Goal: Task Accomplishment & Management: Use online tool/utility

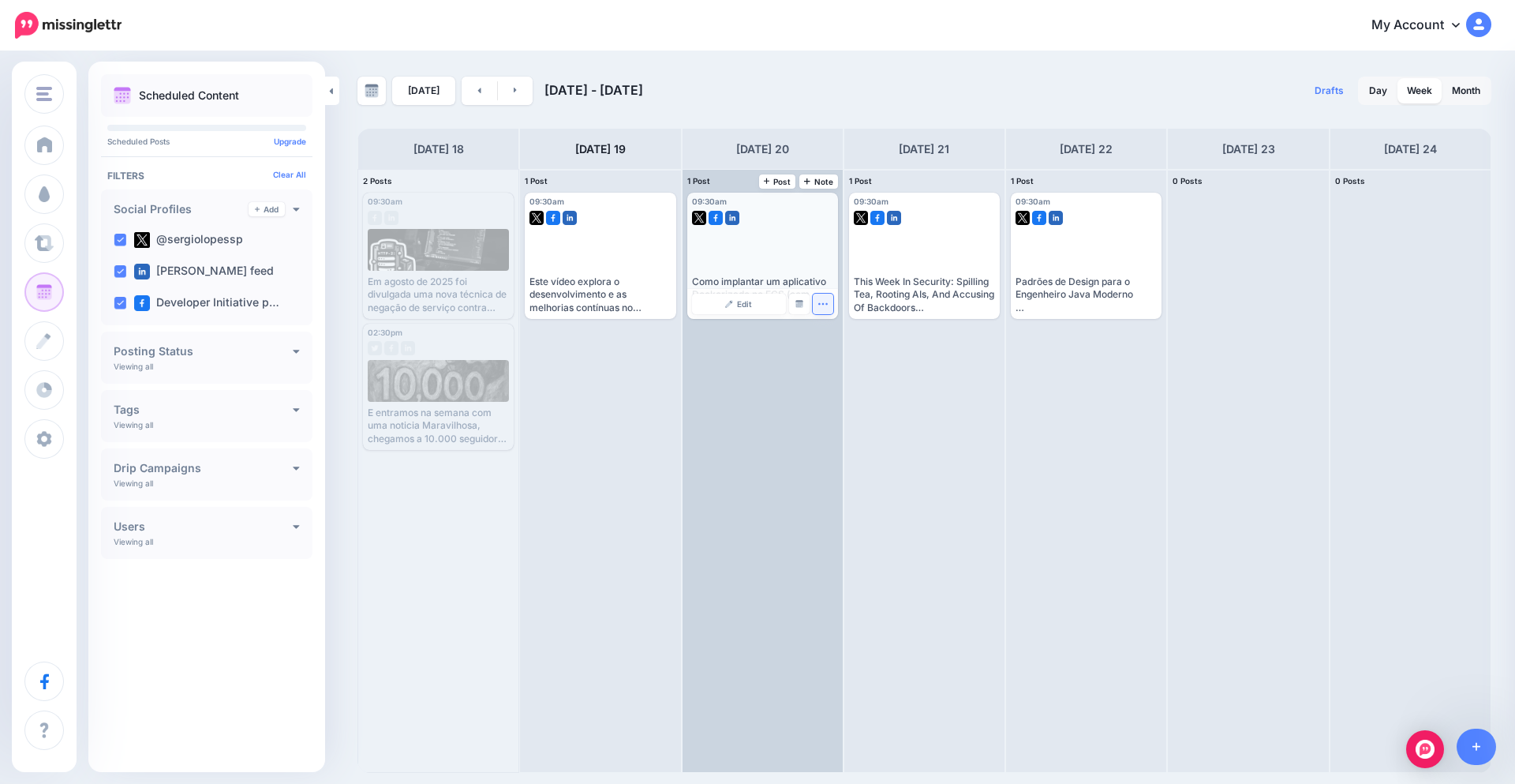
click at [821, 303] on icon "button" at bounding box center [822, 303] width 10 height 10
click at [738, 297] on link "Edit" at bounding box center [739, 304] width 94 height 21
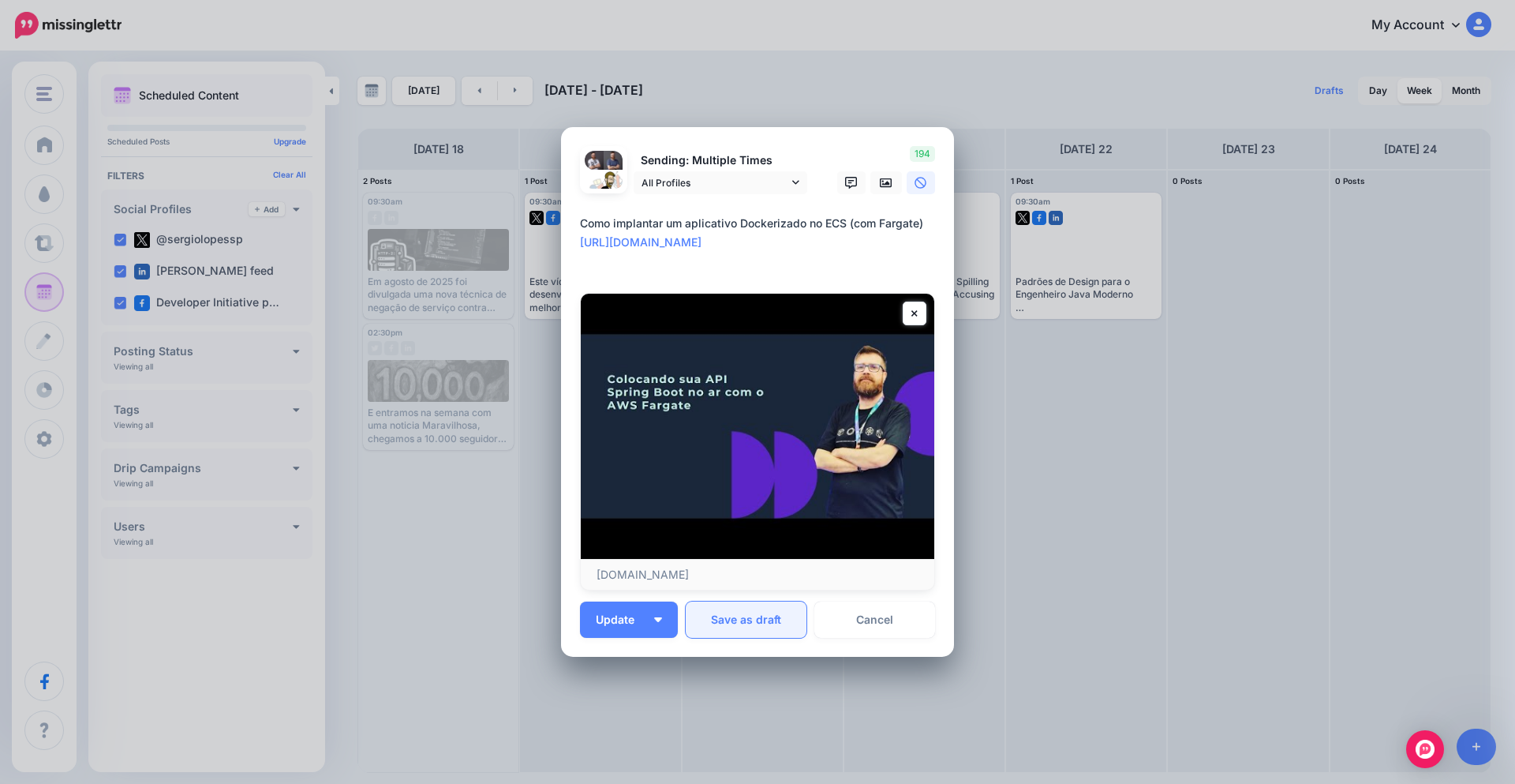
click at [751, 616] on button "Save as draft" at bounding box center [746, 620] width 121 height 36
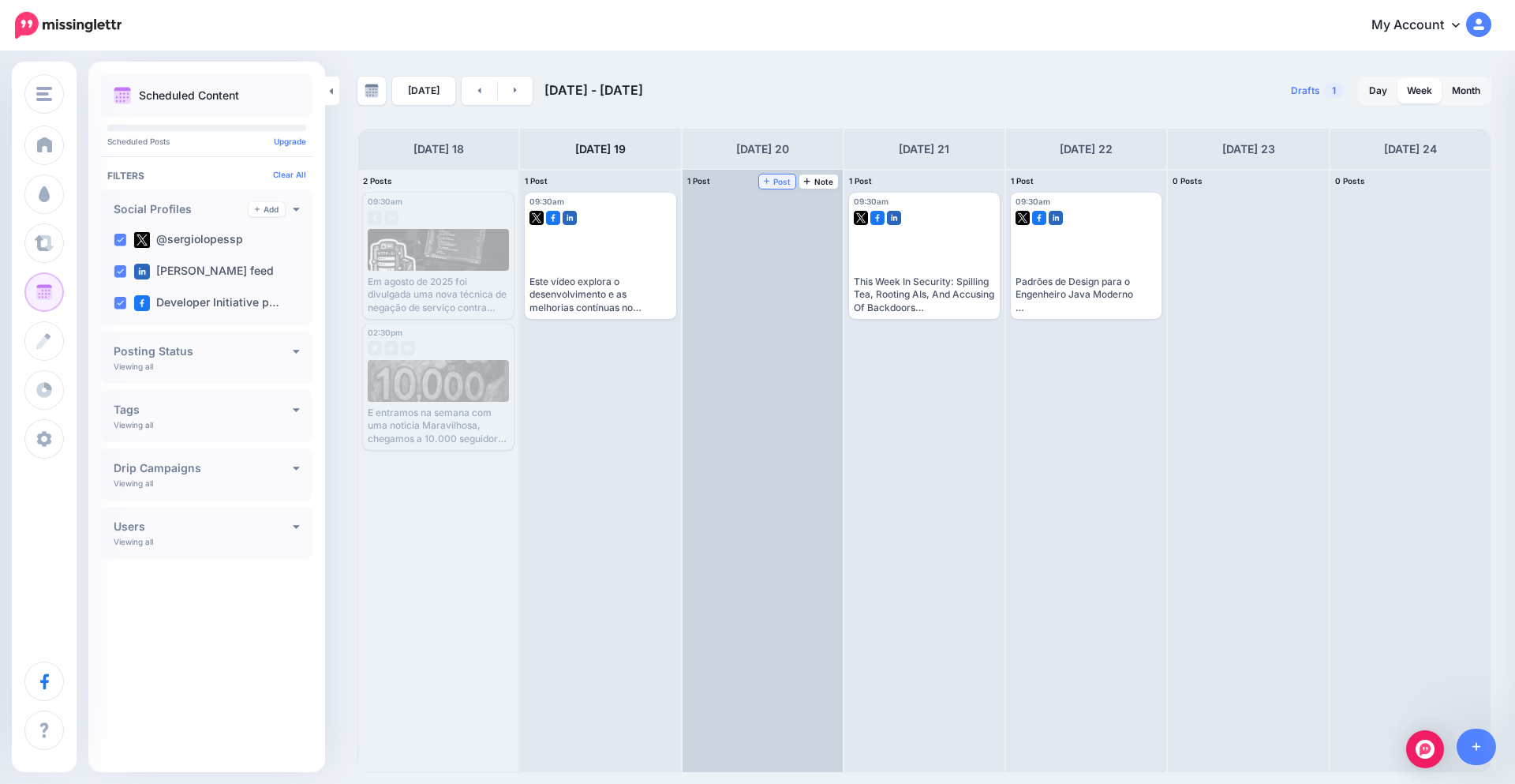
click at [770, 186] on link "Post" at bounding box center [777, 181] width 37 height 14
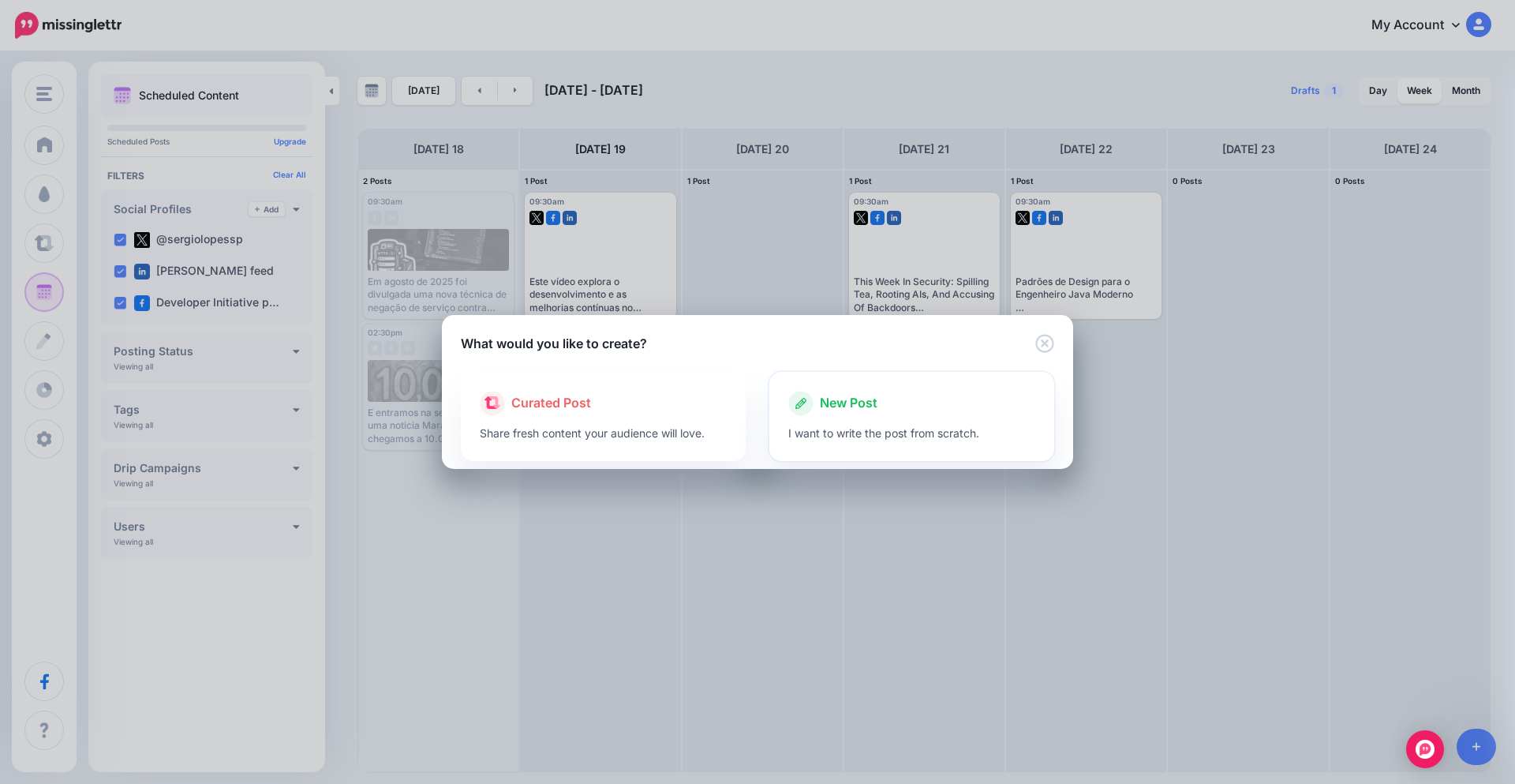
click at [887, 415] on div "New Post" at bounding box center [912, 403] width 247 height 26
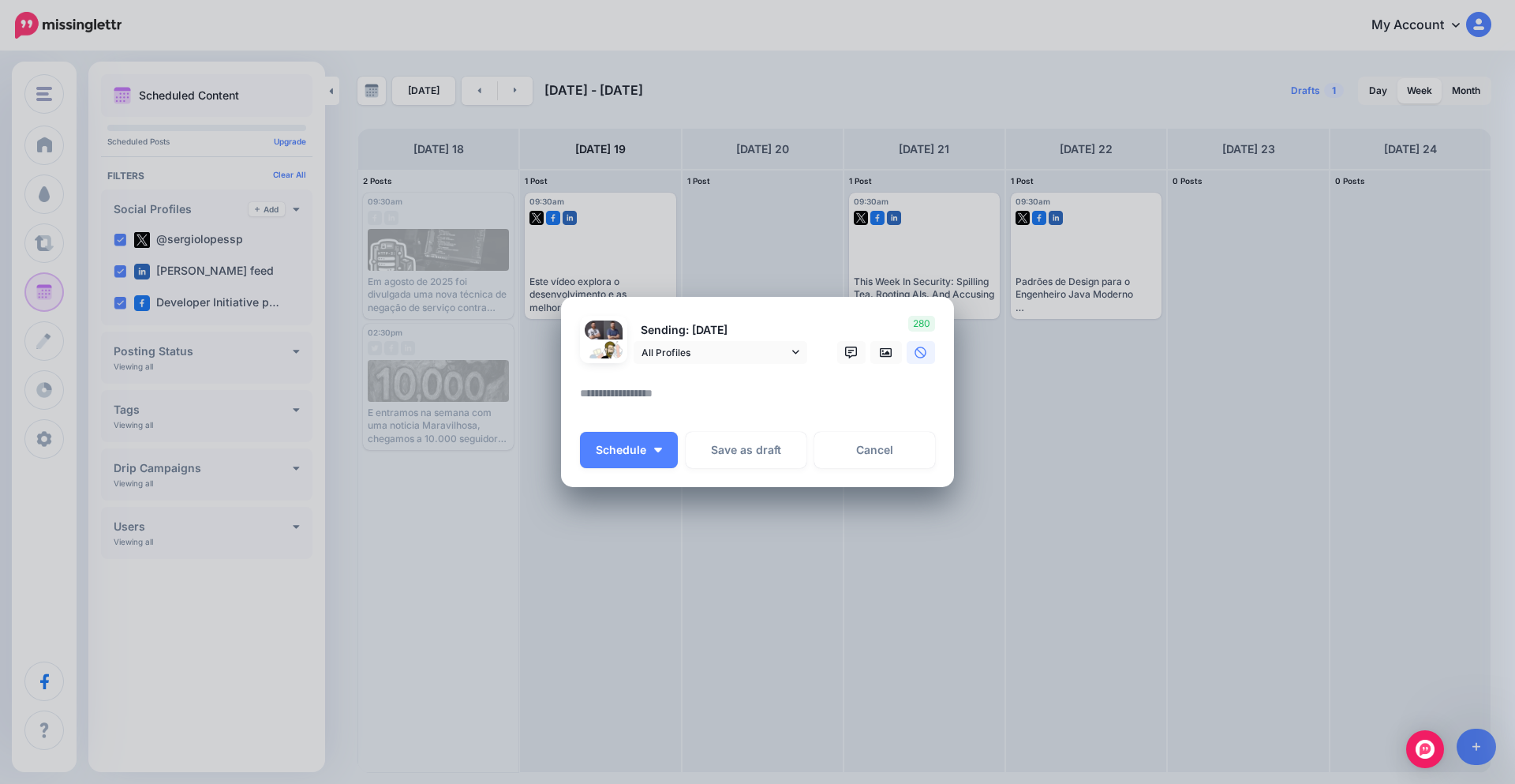
click at [718, 401] on textarea at bounding box center [761, 399] width 363 height 30
paste textarea "**********"
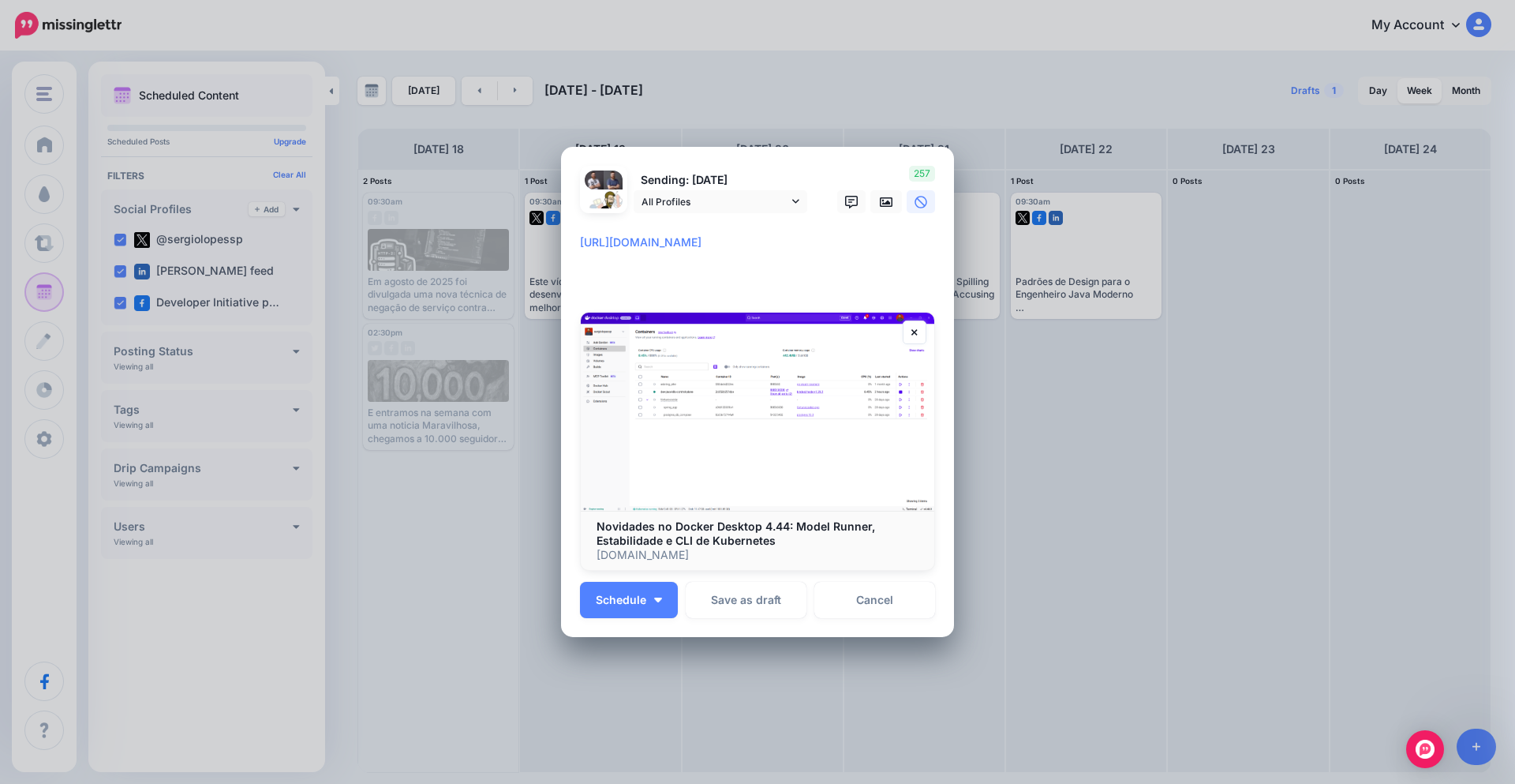
click at [580, 241] on textarea "**********" at bounding box center [761, 261] width 363 height 57
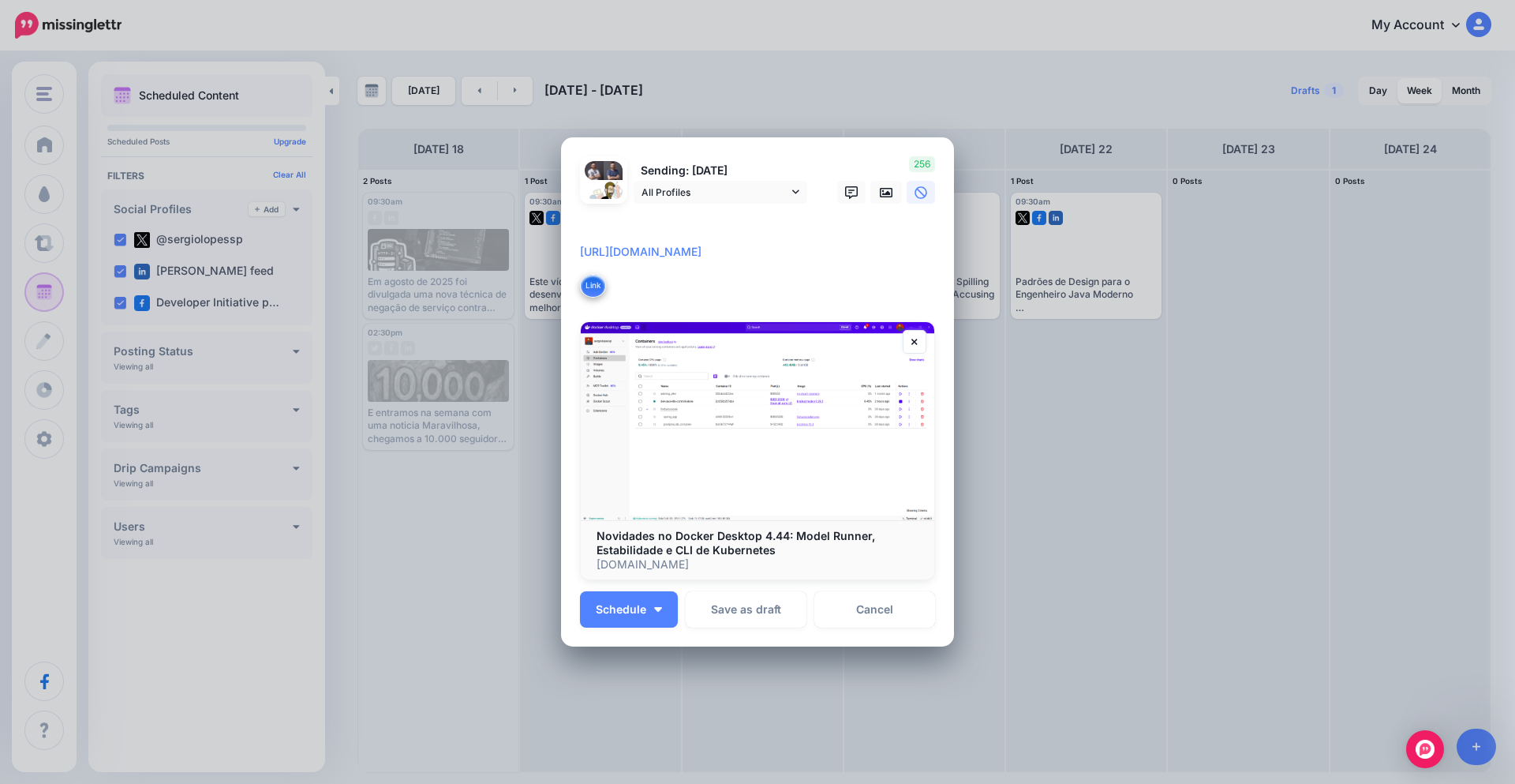
paste textarea "**********"
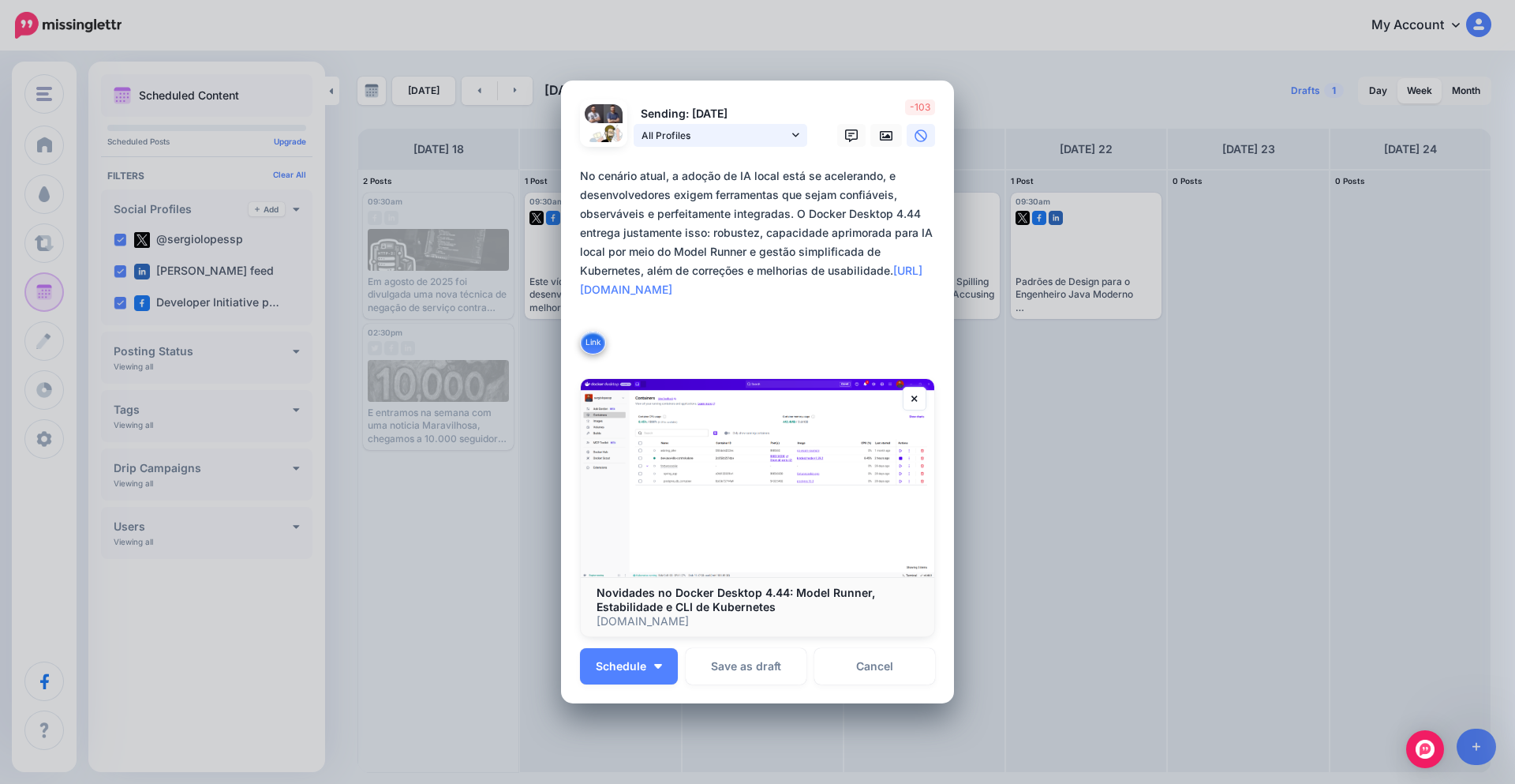
type textarea "**********"
click at [800, 135] on link "All Profiles" at bounding box center [720, 136] width 174 height 23
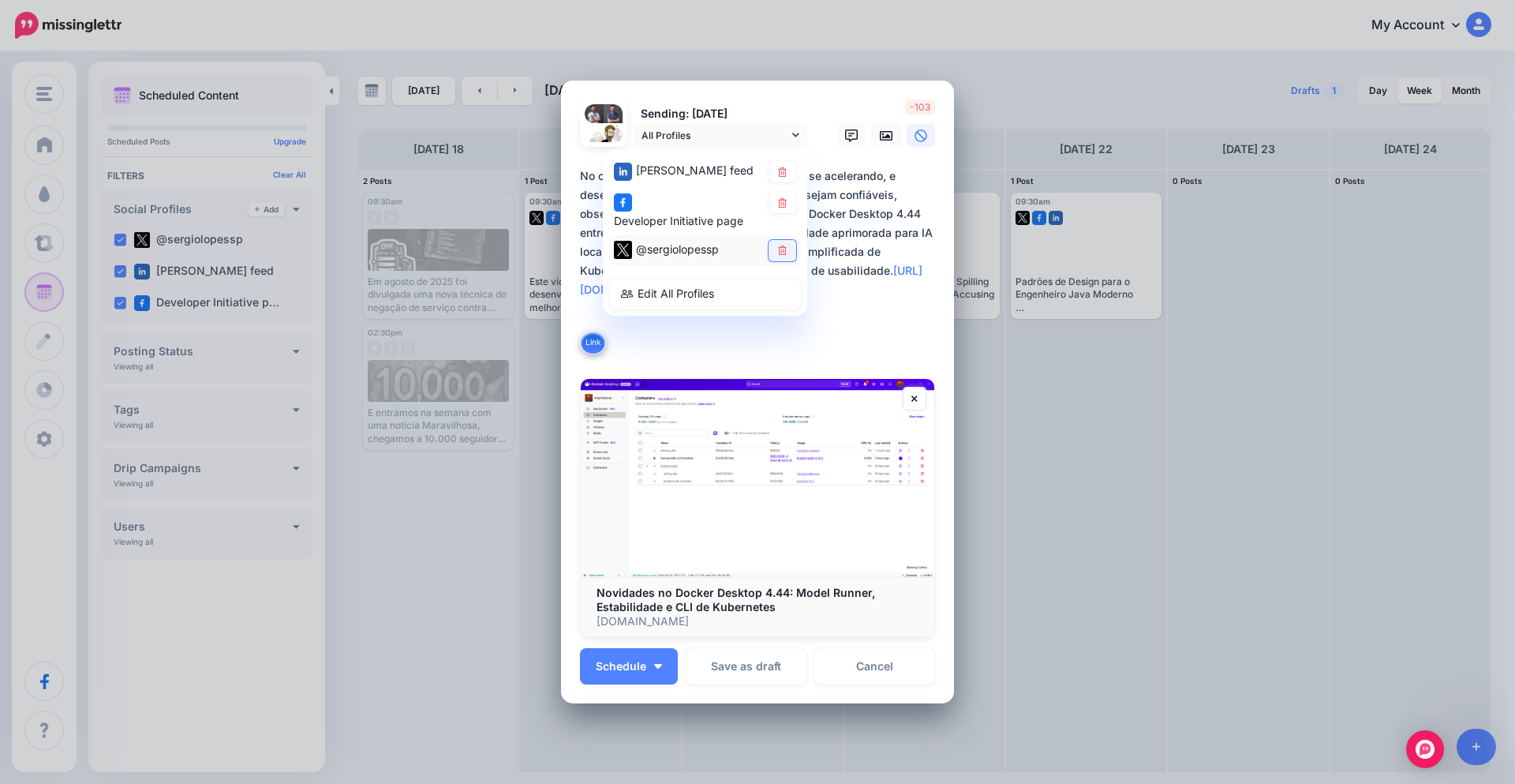
click at [782, 255] on link at bounding box center [782, 251] width 28 height 21
drag, startPoint x: 717, startPoint y: 539, endPoint x: 648, endPoint y: 625, distance: 110.3
click at [635, 658] on button "Schedule" at bounding box center [628, 666] width 98 height 36
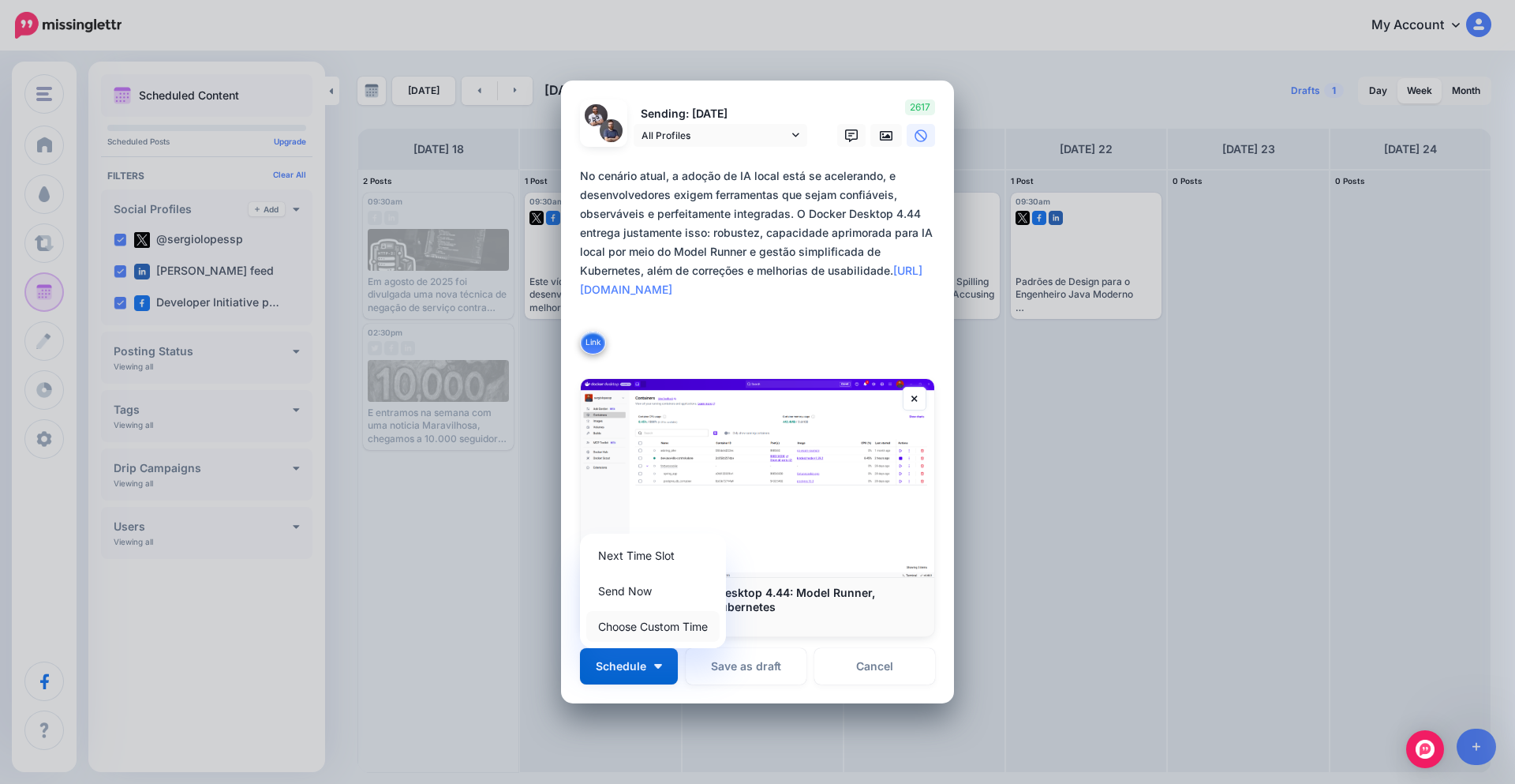
click at [655, 629] on link "Choose Custom Time" at bounding box center [653, 626] width 134 height 30
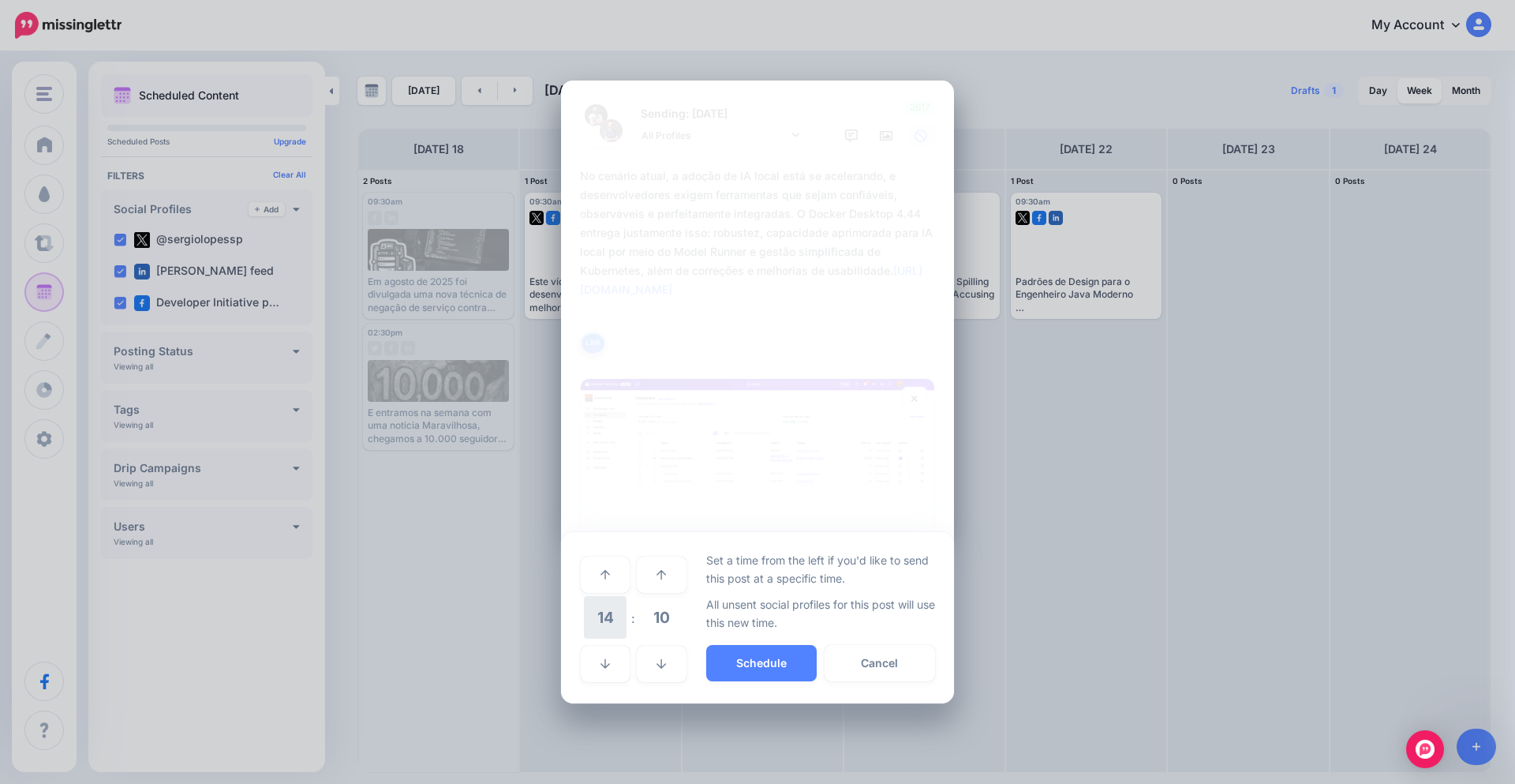
click at [608, 619] on span "14" at bounding box center [605, 617] width 43 height 43
click at [608, 609] on td "09" at bounding box center [606, 607] width 17 height 23
click at [647, 610] on span "10" at bounding box center [661, 617] width 43 height 43
click at [631, 620] on td "30" at bounding box center [624, 618] width 17 height 45
click at [785, 658] on button "Schedule" at bounding box center [761, 663] width 110 height 36
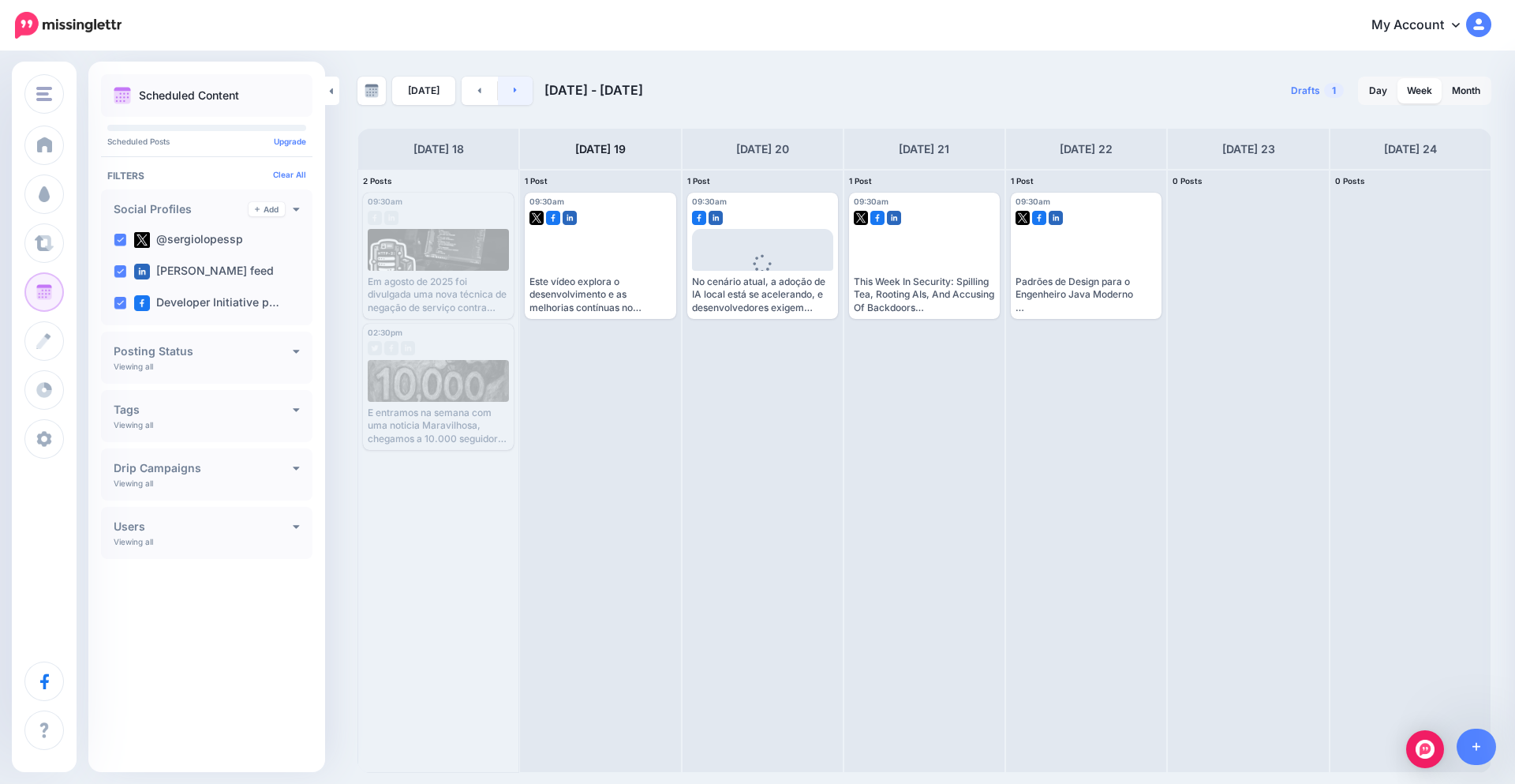
click at [511, 96] on link at bounding box center [515, 91] width 35 height 28
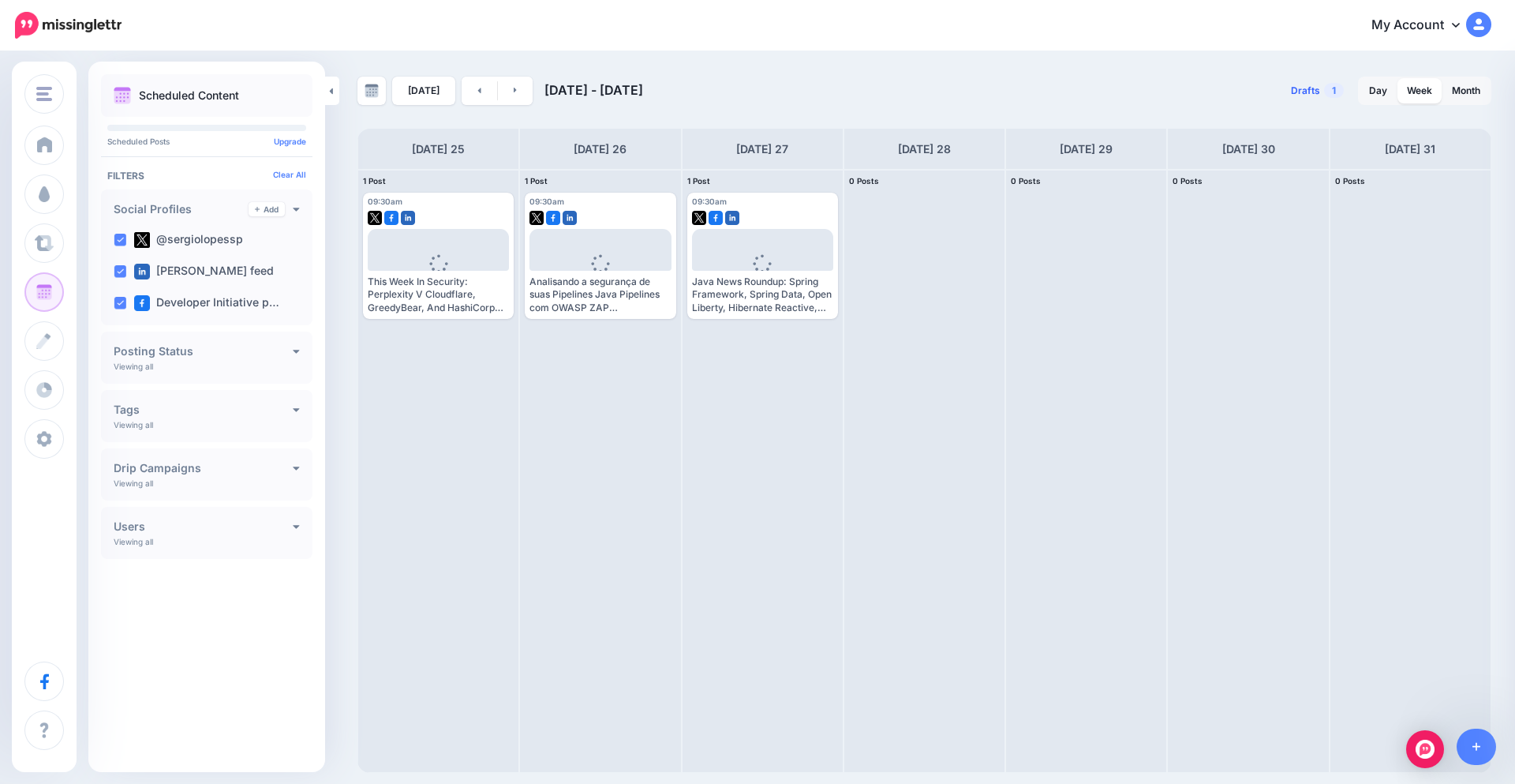
click at [1333, 94] on span "1" at bounding box center [1334, 90] width 20 height 15
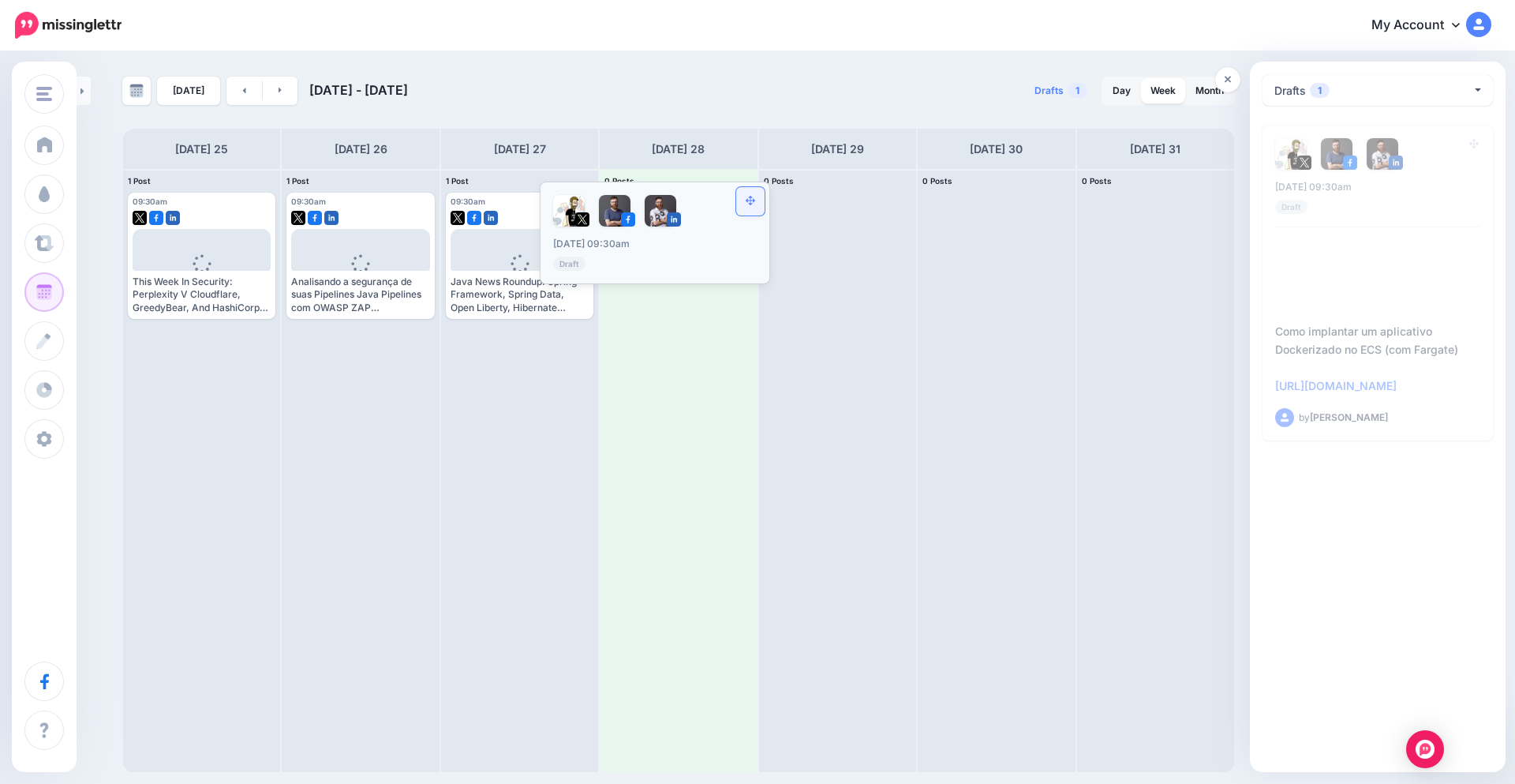
drag, startPoint x: 1469, startPoint y: 149, endPoint x: 758, endPoint y: 205, distance: 713.2
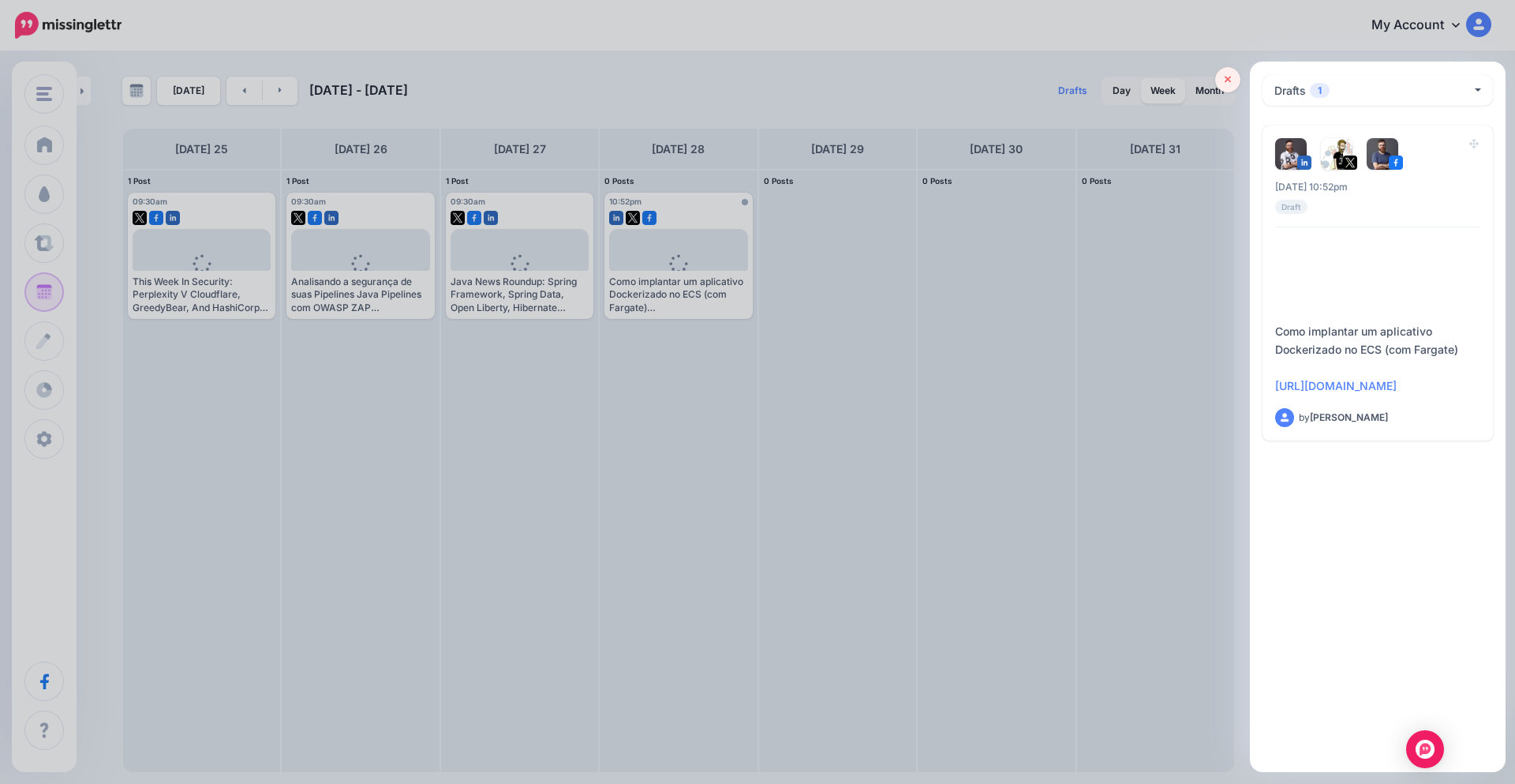
click at [1230, 75] on icon at bounding box center [1227, 80] width 7 height 11
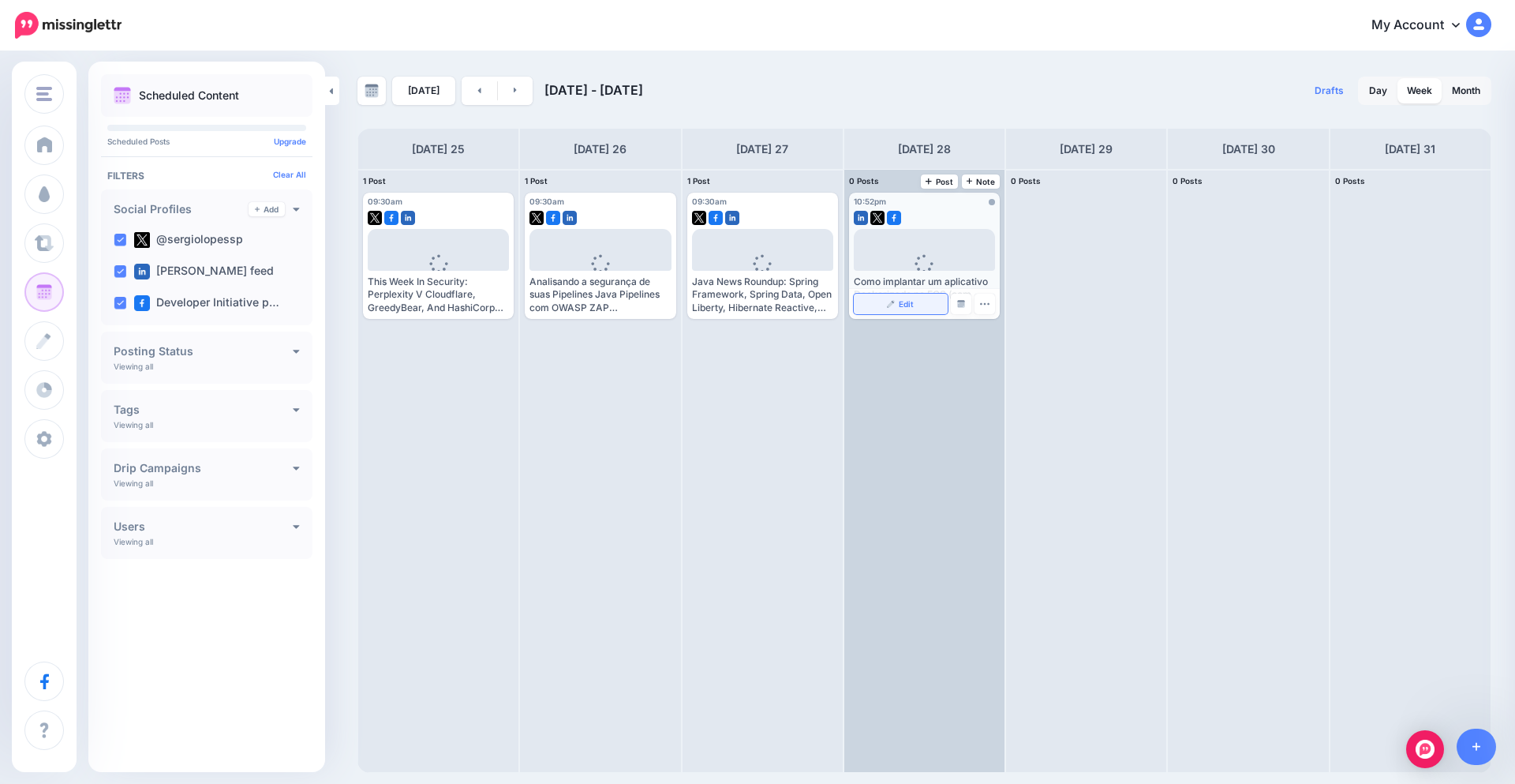
click at [901, 302] on span "Edit" at bounding box center [907, 304] width 15 height 8
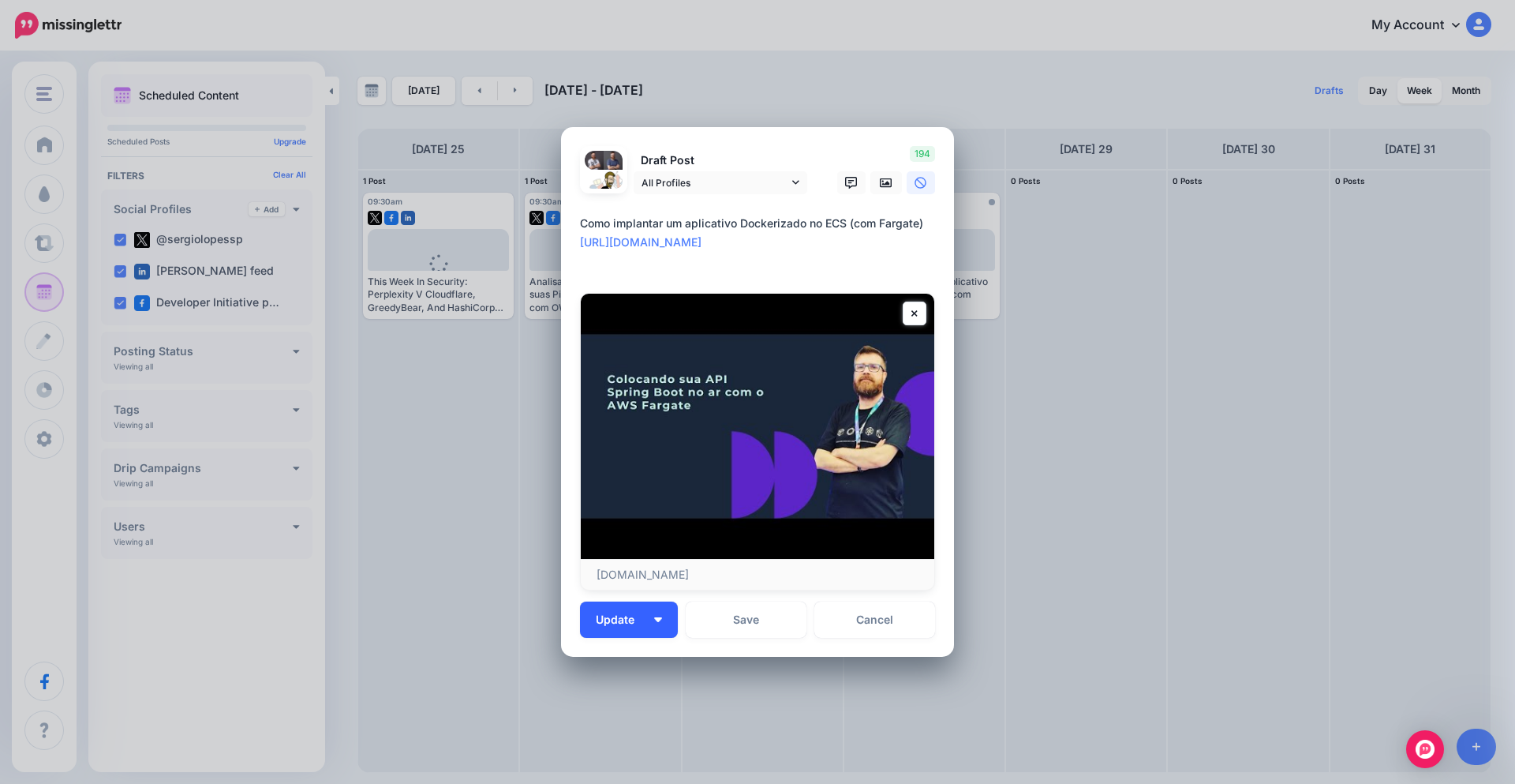
click at [654, 621] on img "button" at bounding box center [658, 619] width 8 height 5
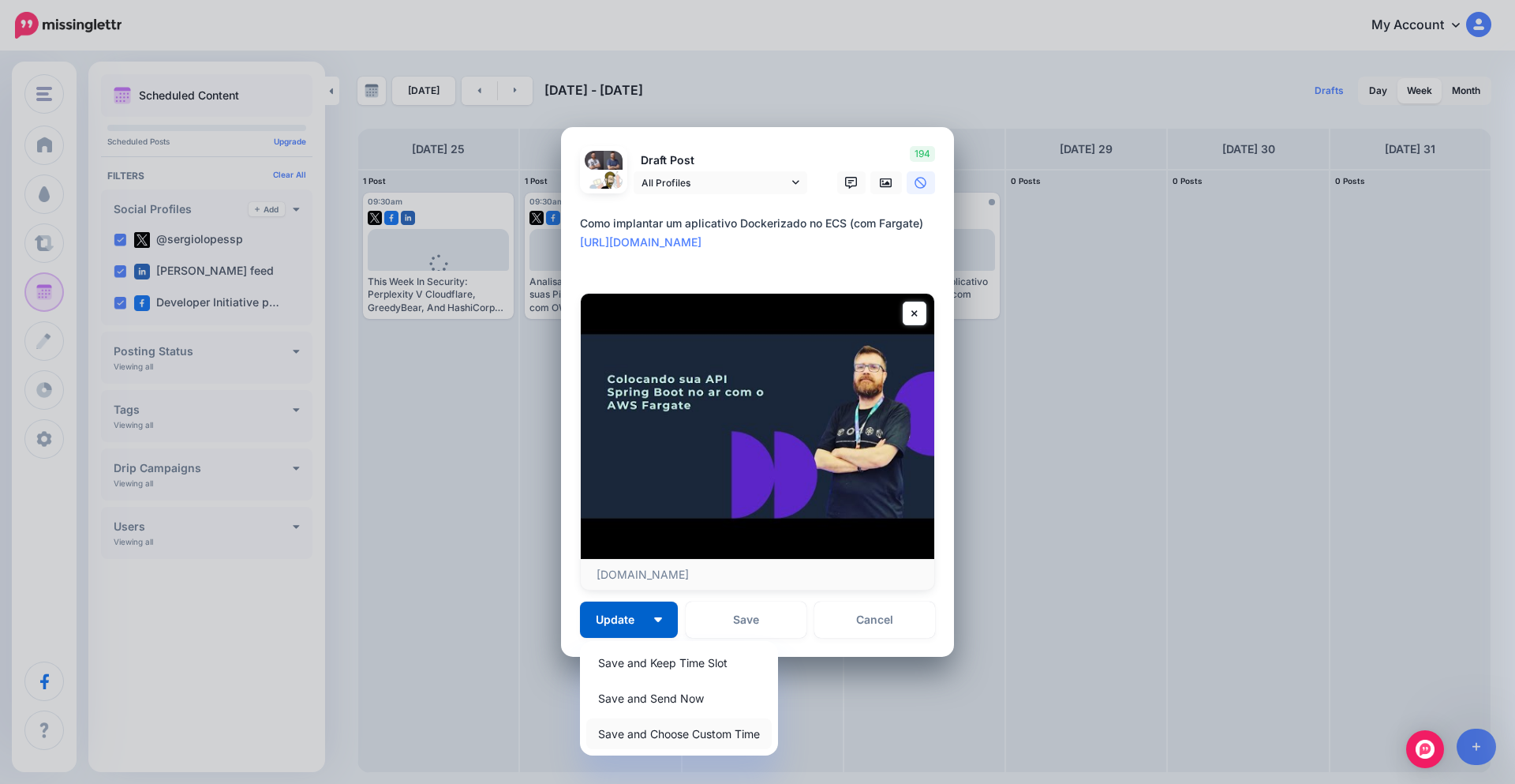
click at [663, 735] on link "Save and Choose Custom Time" at bounding box center [679, 734] width 185 height 30
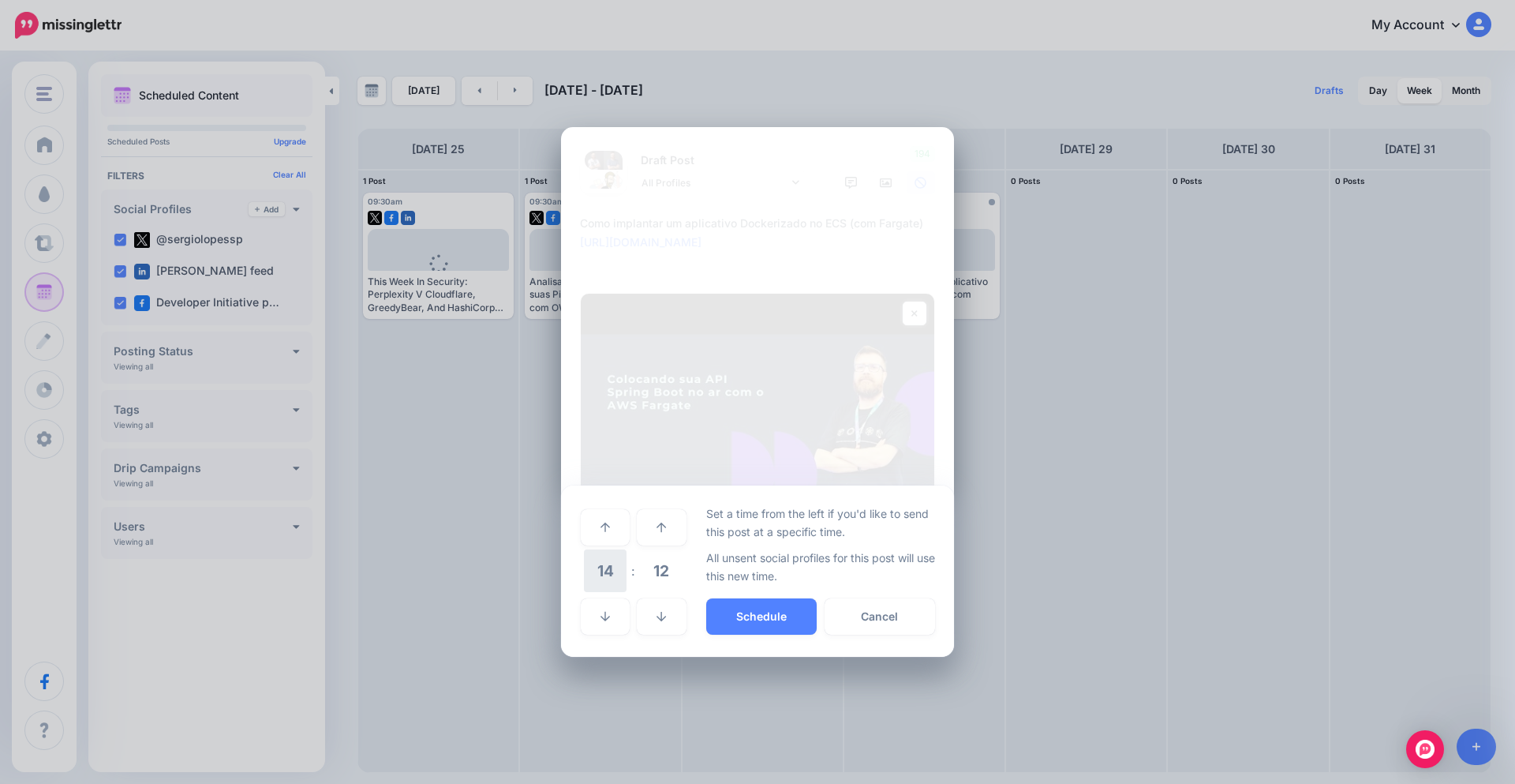
click at [611, 571] on span "14" at bounding box center [605, 570] width 43 height 43
click at [612, 568] on td "09" at bounding box center [606, 559] width 17 height 23
click at [657, 563] on span "12" at bounding box center [661, 570] width 43 height 43
click at [733, 617] on button "Schedule" at bounding box center [733, 616] width 129 height 36
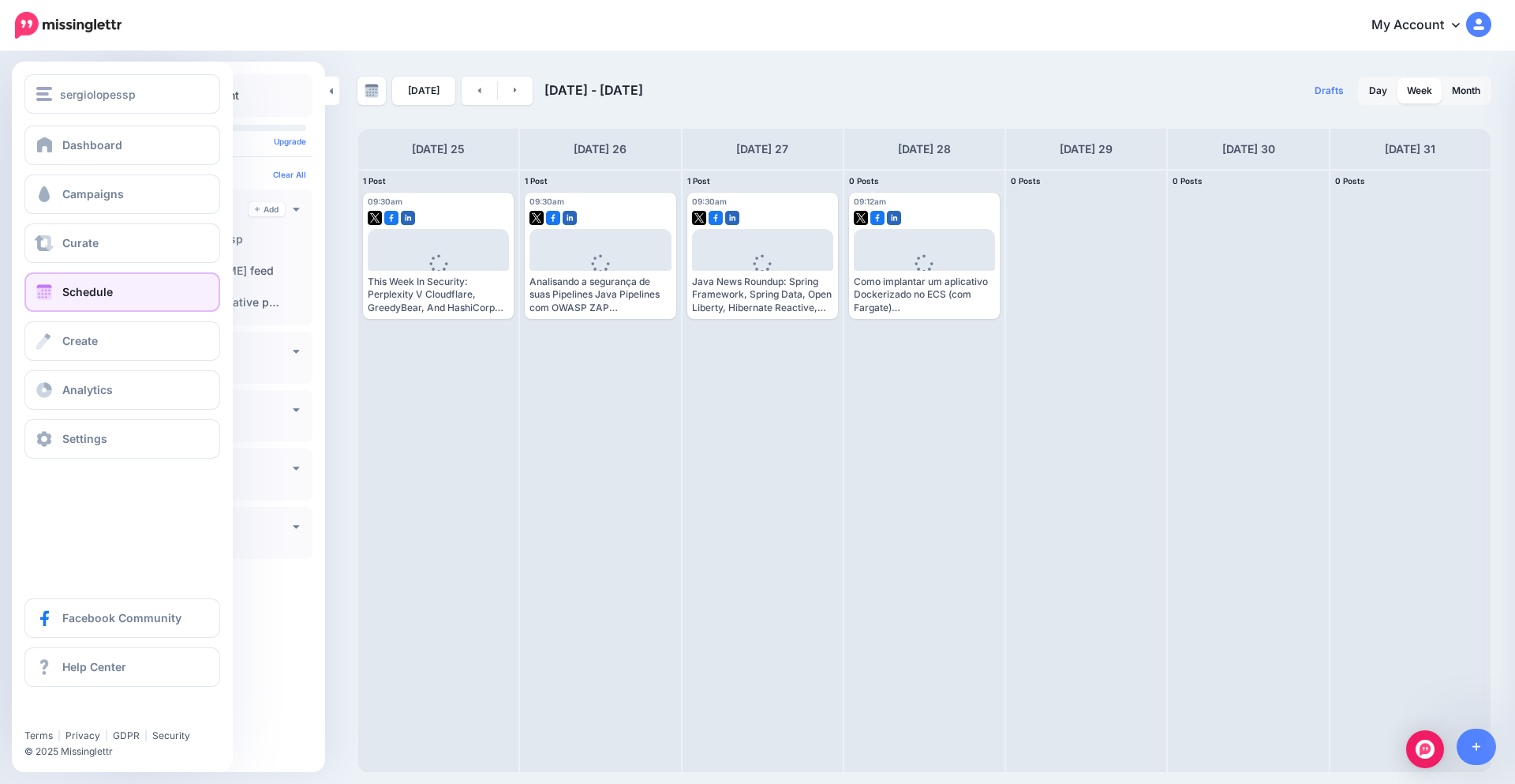
click at [100, 293] on span "Schedule" at bounding box center [87, 291] width 50 height 13
